Goal: Transaction & Acquisition: Book appointment/travel/reservation

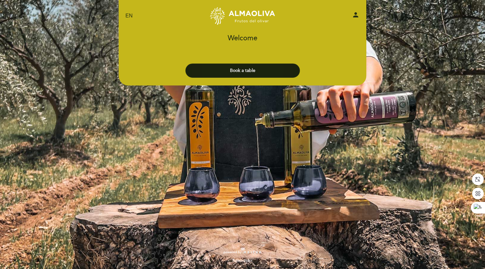
click at [228, 67] on button "Book a table" at bounding box center [242, 71] width 114 height 14
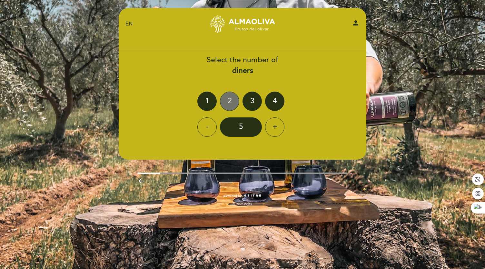
click at [229, 101] on div "2" at bounding box center [229, 101] width 19 height 19
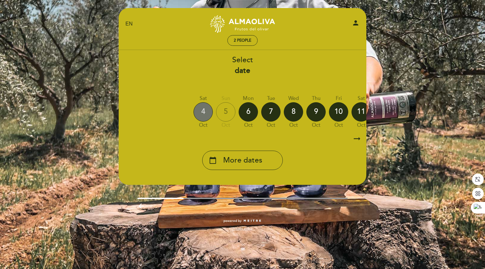
click at [201, 112] on div "4" at bounding box center [202, 111] width 19 height 19
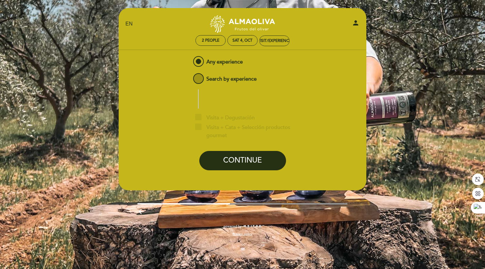
click at [199, 76] on span "Search by experience" at bounding box center [224, 76] width 65 height 8
click at [190, 76] on input "Search by experience" at bounding box center [187, 74] width 4 height 4
radio input "false"
radio input "true"
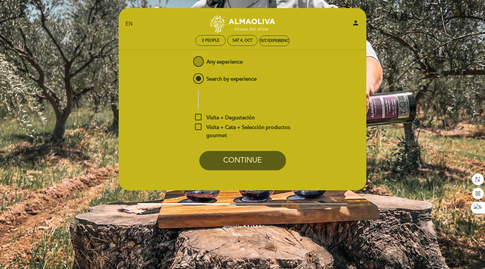
click at [196, 63] on span "Any experience" at bounding box center [217, 59] width 51 height 8
click at [190, 59] on input "Any experience" at bounding box center [187, 57] width 4 height 4
radio input "true"
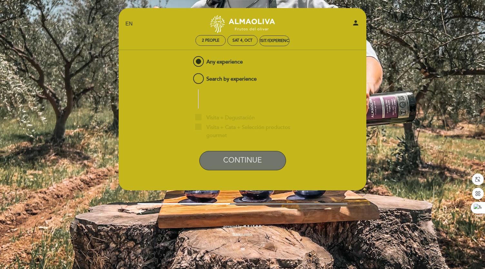
click at [243, 162] on button "CONTINUE" at bounding box center [242, 160] width 87 height 19
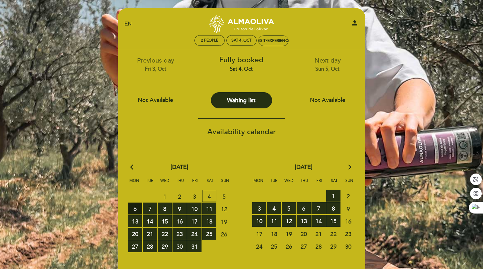
click at [138, 208] on span "6 RESERVATIONS AVAILABLE" at bounding box center [135, 208] width 14 height 12
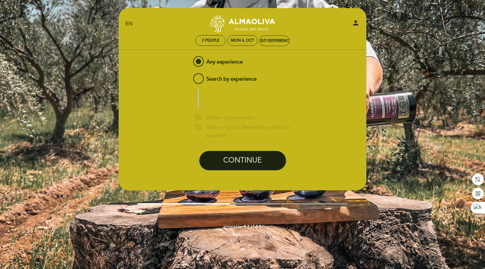
click at [240, 165] on button "CONTINUE" at bounding box center [242, 160] width 87 height 19
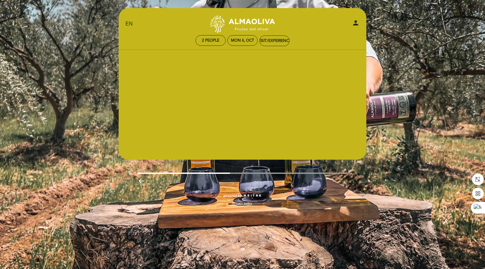
click at [240, 165] on div "EN ES PT FINCA [PERSON_NAME] person 2 people Mon 6, Oct Visit/Experience Welcom…" at bounding box center [242, 110] width 257 height 204
